Goal: Task Accomplishment & Management: Use online tool/utility

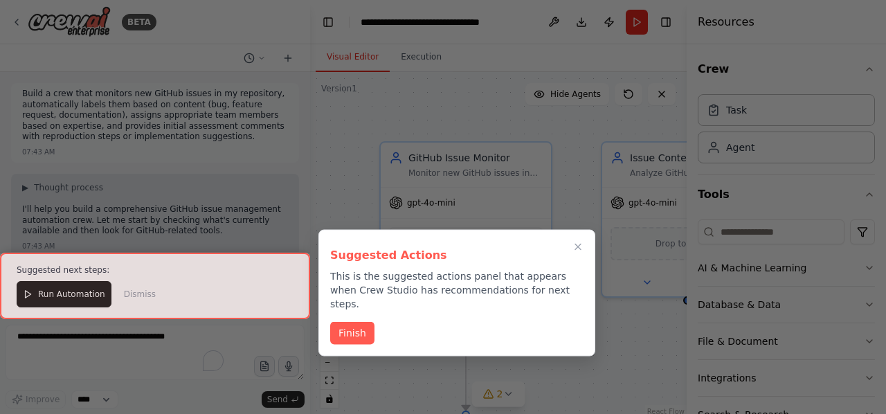
click at [363, 322] on button "Finish" at bounding box center [352, 333] width 44 height 23
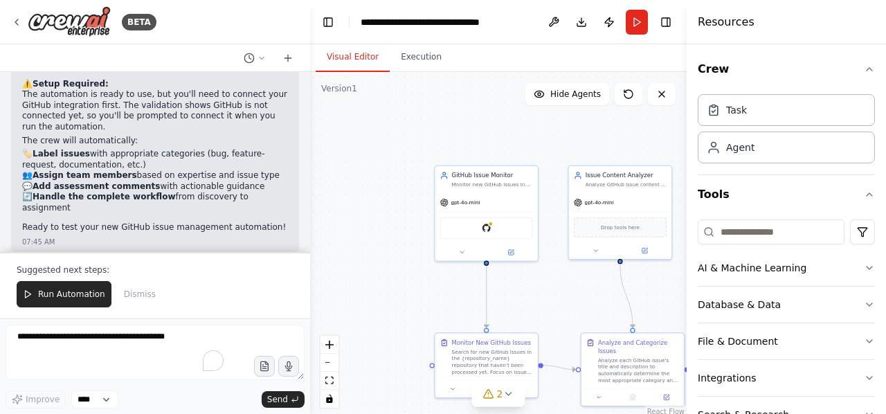
click at [383, 290] on div ".deletable-edge-delete-btn { width: 20px; height: 20px; border: 0px solid #ffff…" at bounding box center [498, 245] width 376 height 346
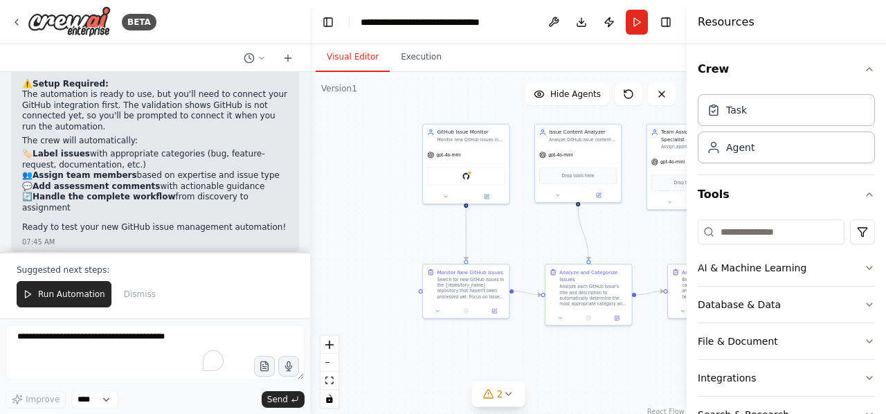
drag, startPoint x: 385, startPoint y: 296, endPoint x: 392, endPoint y: 170, distance: 125.5
click at [392, 172] on div ".deletable-edge-delete-btn { width: 20px; height: 20px; border: 0px solid #ffff…" at bounding box center [498, 245] width 376 height 346
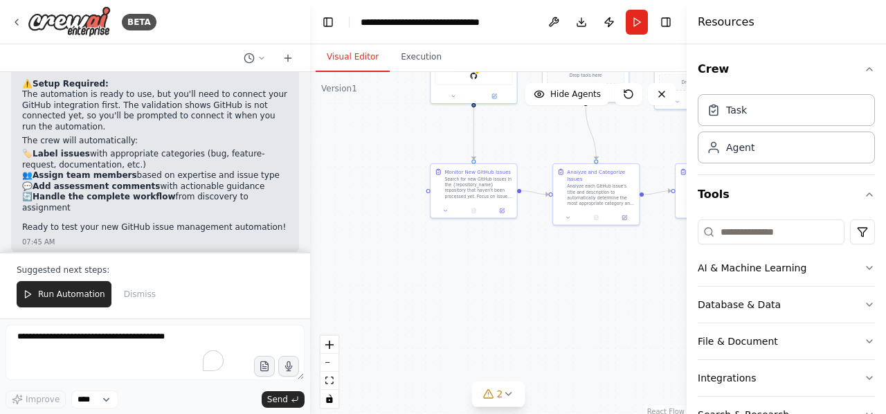
drag, startPoint x: 392, startPoint y: 208, endPoint x: 392, endPoint y: 173, distance: 35.3
click at [392, 173] on div ".deletable-edge-delete-btn { width: 20px; height: 20px; border: 0px solid #ffff…" at bounding box center [498, 245] width 376 height 346
click at [67, 297] on span "Run Automation" at bounding box center [71, 294] width 67 height 11
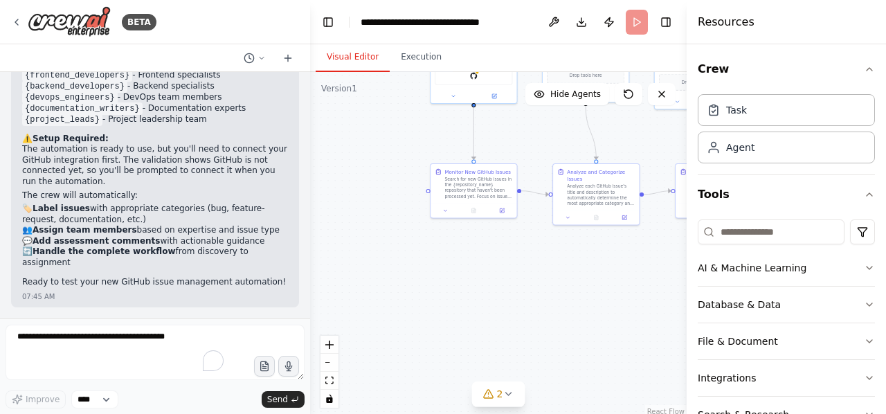
scroll to position [1484, 0]
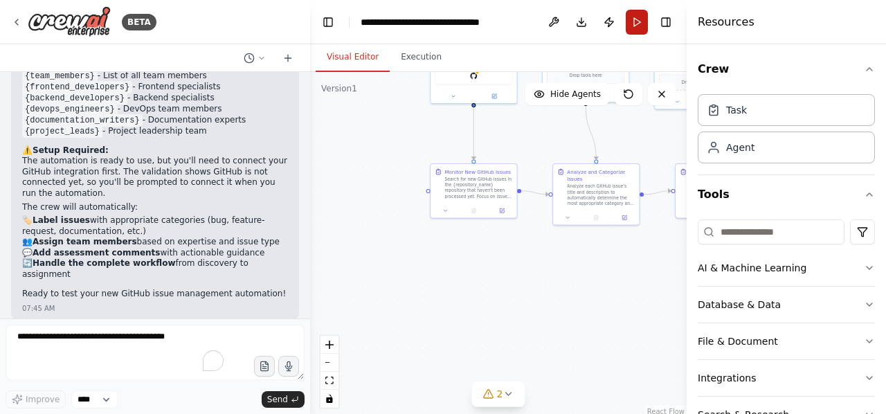
click at [627, 21] on button "Run" at bounding box center [637, 22] width 22 height 25
